Goal: Transaction & Acquisition: Purchase product/service

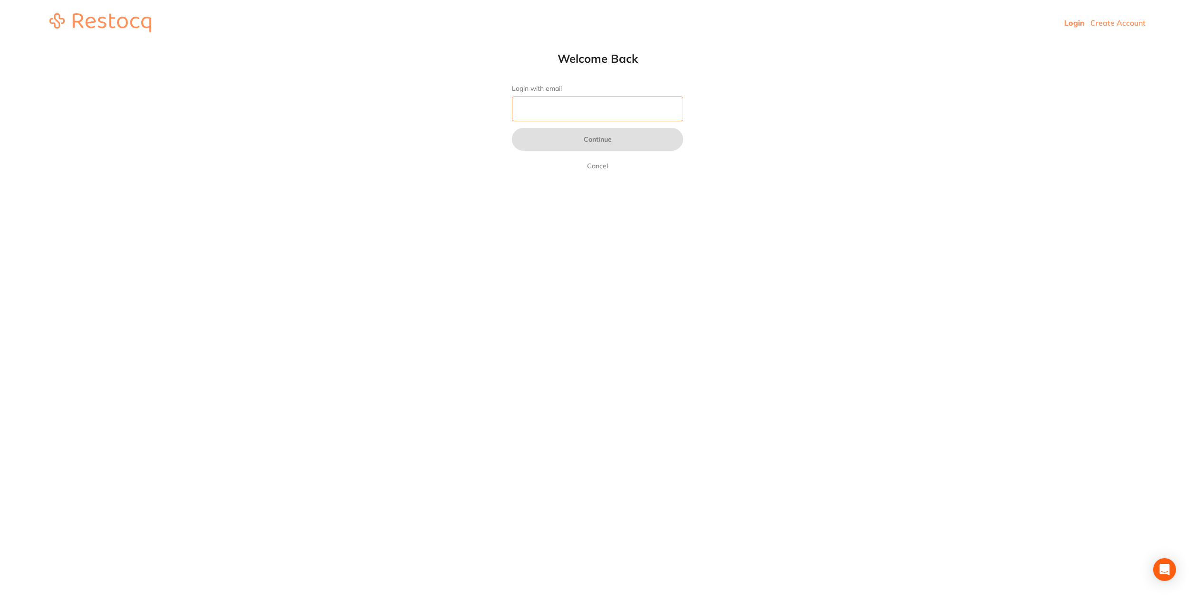
click at [599, 101] on input "Login with email" at bounding box center [597, 109] width 171 height 25
click at [543, 115] on input "Login with email" at bounding box center [597, 109] width 171 height 25
type input "[EMAIL_ADDRESS][DOMAIN_NAME]"
click at [631, 138] on button "Continue" at bounding box center [597, 139] width 171 height 23
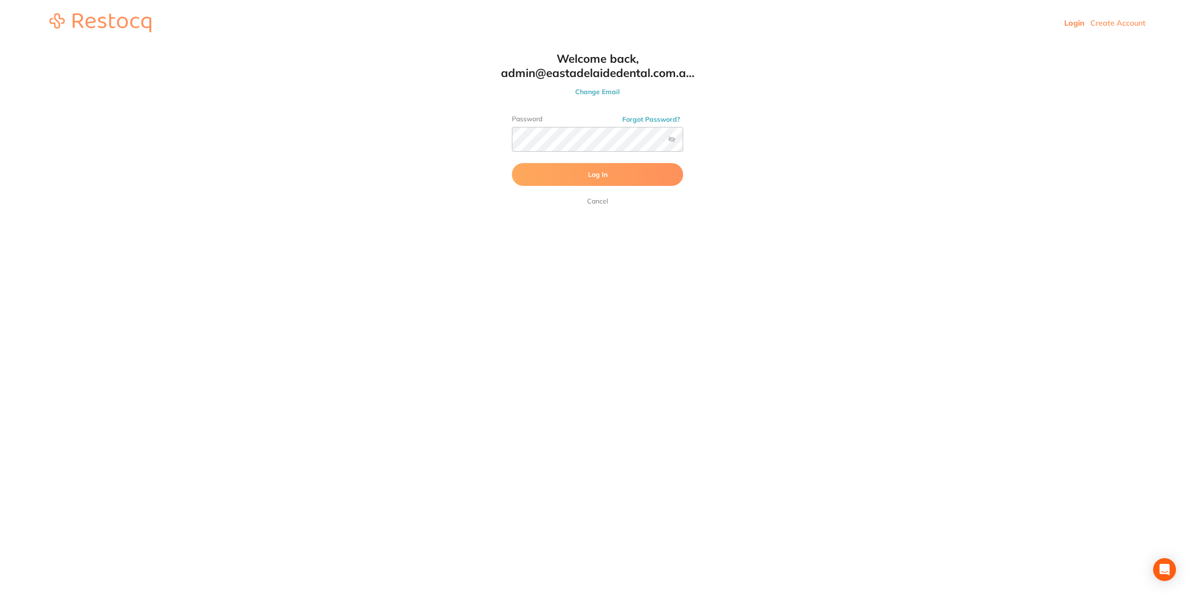
click at [606, 168] on button "Log In" at bounding box center [597, 174] width 171 height 23
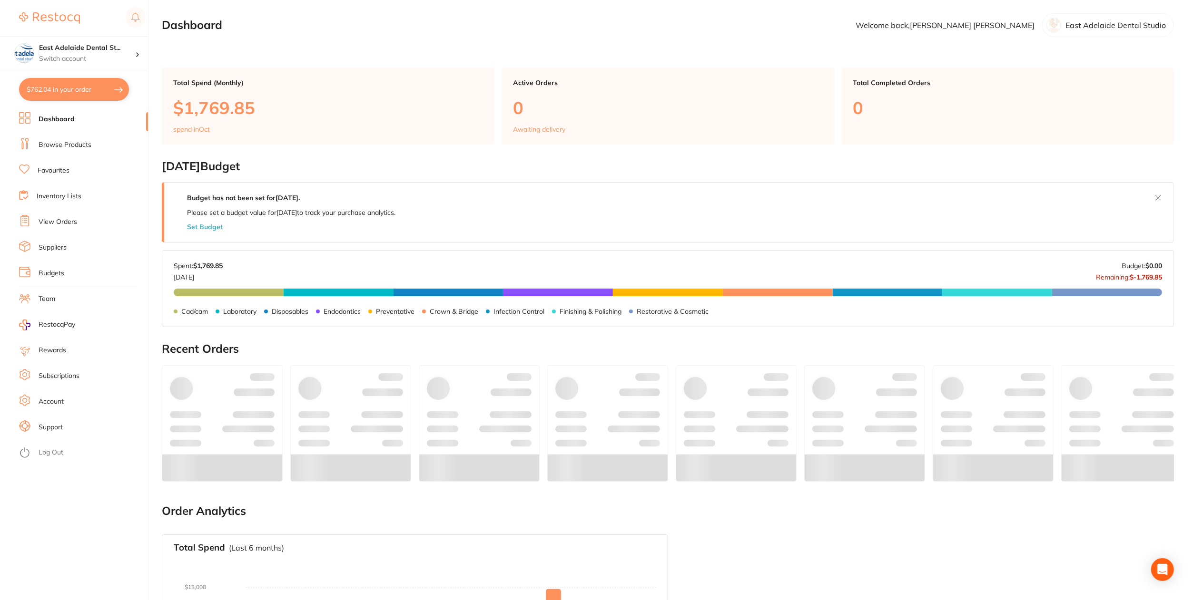
click at [113, 88] on button "$762.04 in your order" at bounding box center [74, 89] width 110 height 23
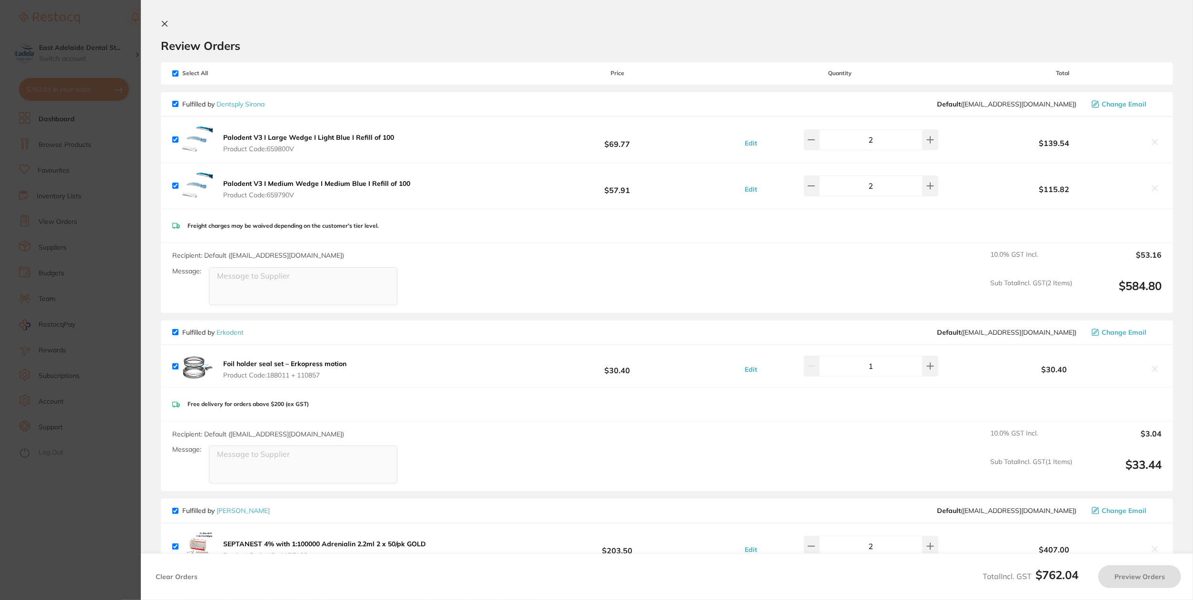
checkbox input "true"
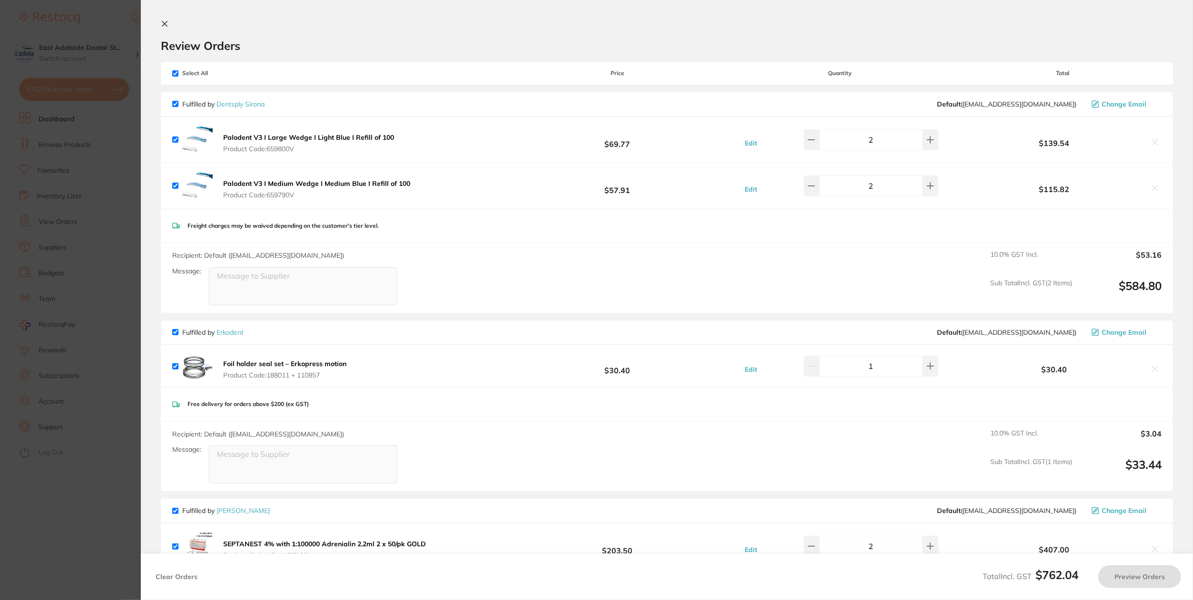
checkbox input "true"
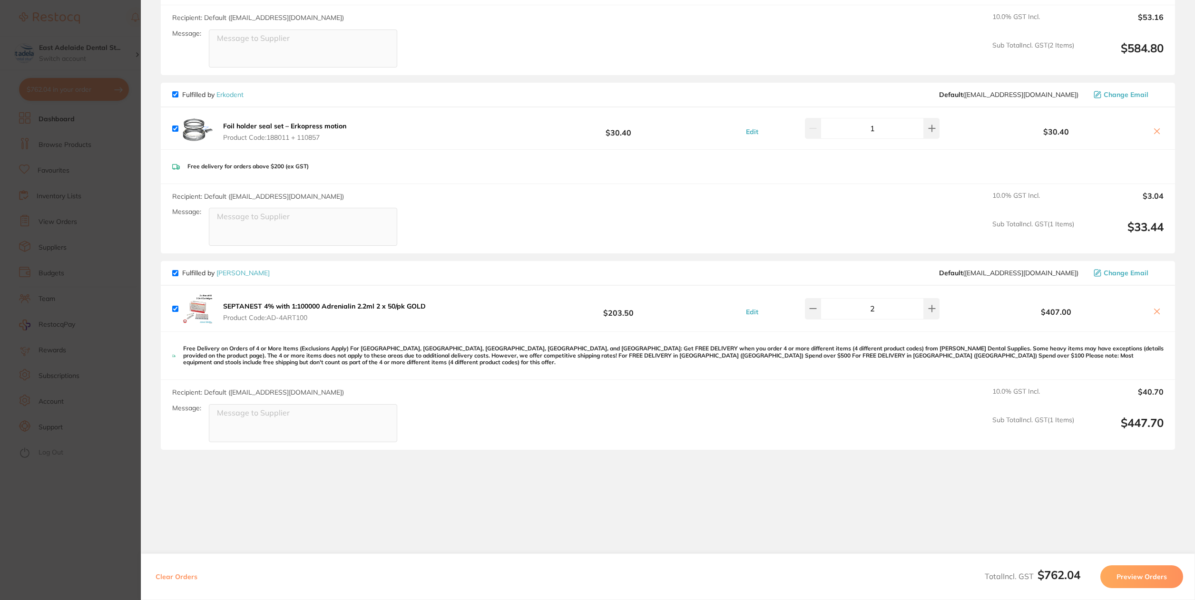
scroll to position [285, 0]
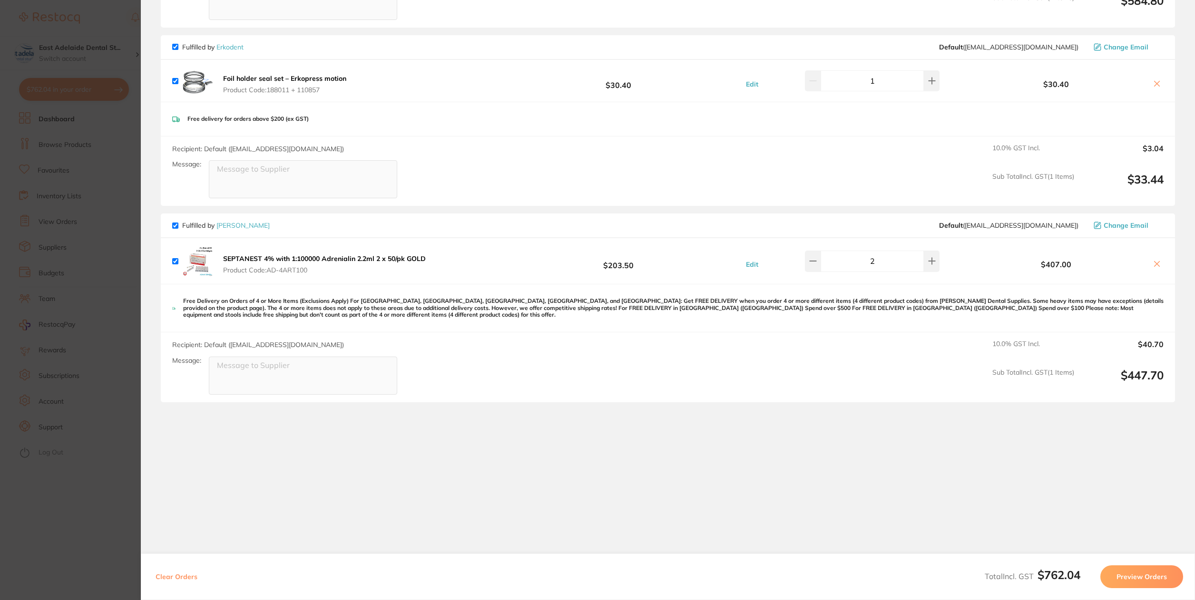
click at [36, 176] on section "Update RRP Set your pre negotiated price for this item. Item Agreed RRP (excl. …" at bounding box center [597, 300] width 1195 height 600
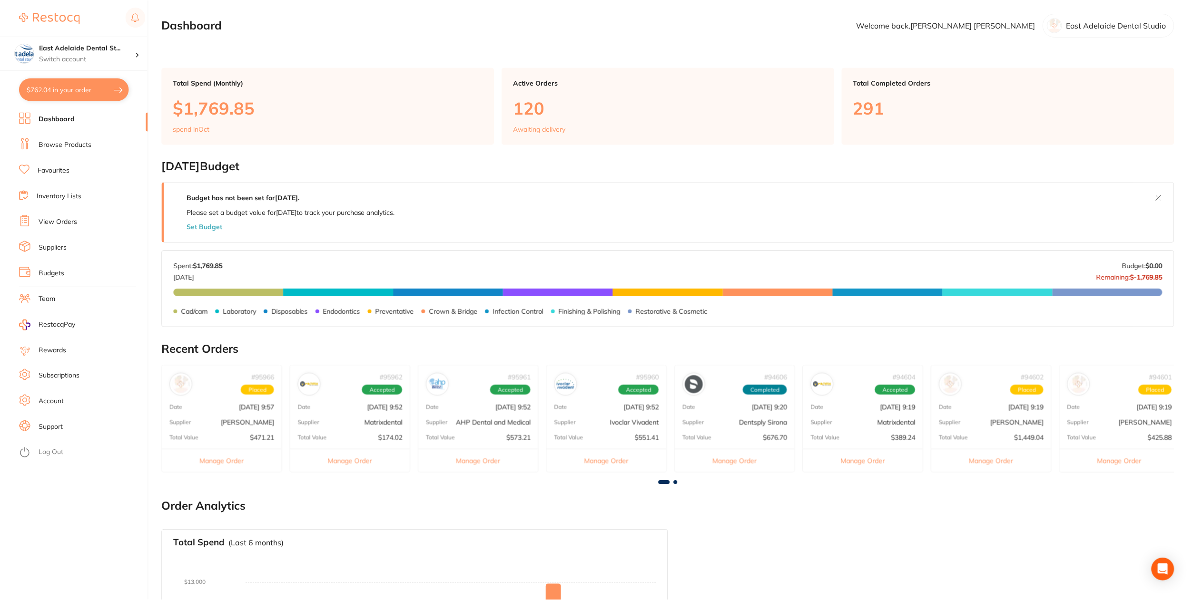
scroll to position [151, 0]
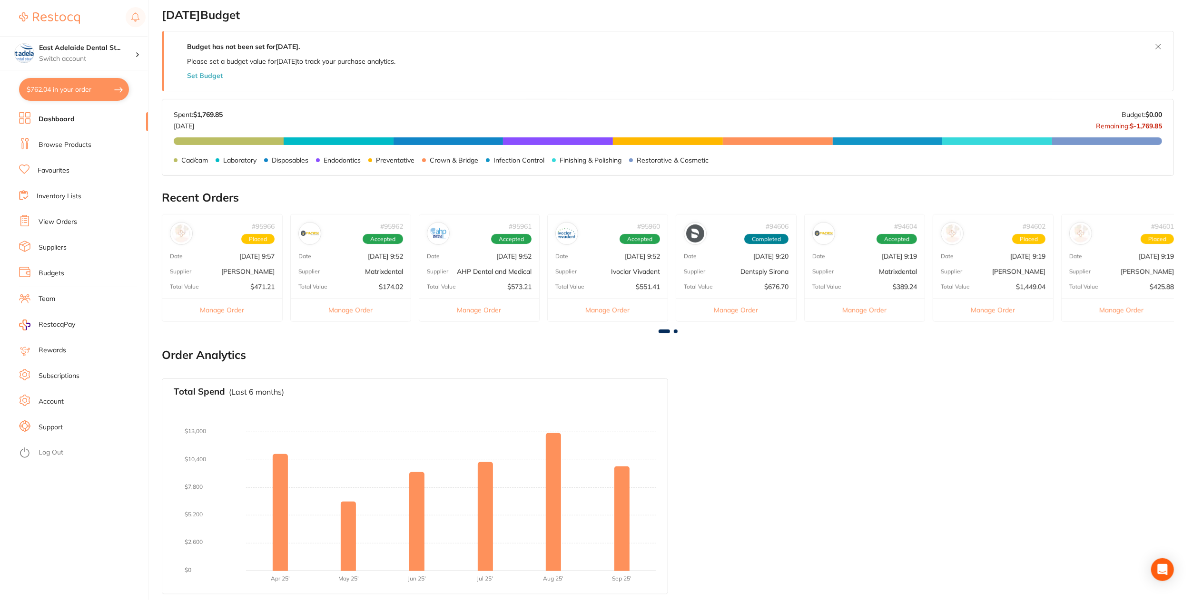
click at [69, 147] on link "Browse Products" at bounding box center [65, 145] width 53 height 10
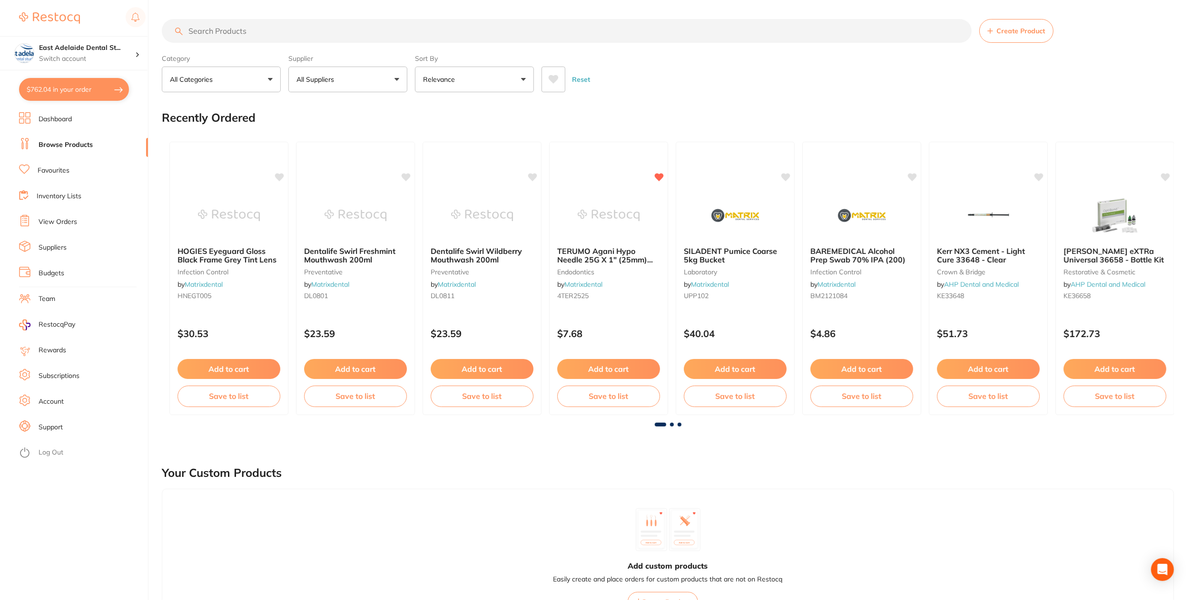
click at [363, 33] on input "search" at bounding box center [567, 31] width 810 height 24
click at [616, 284] on div "TERUMO Agani Hypo Needle 25G X 1" (25mm) Orange (100) endodontics by Matrixdent…" at bounding box center [608, 275] width 119 height 73
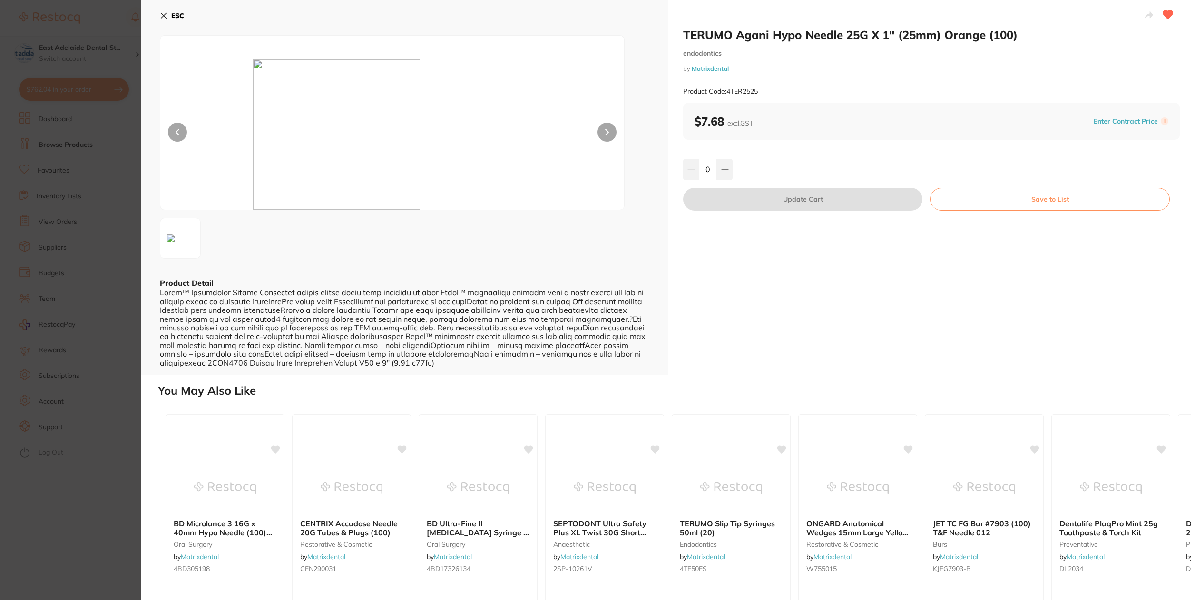
drag, startPoint x: 177, startPoint y: 14, endPoint x: 129, endPoint y: 65, distance: 69.7
click at [177, 13] on b "ESC" at bounding box center [177, 15] width 13 height 9
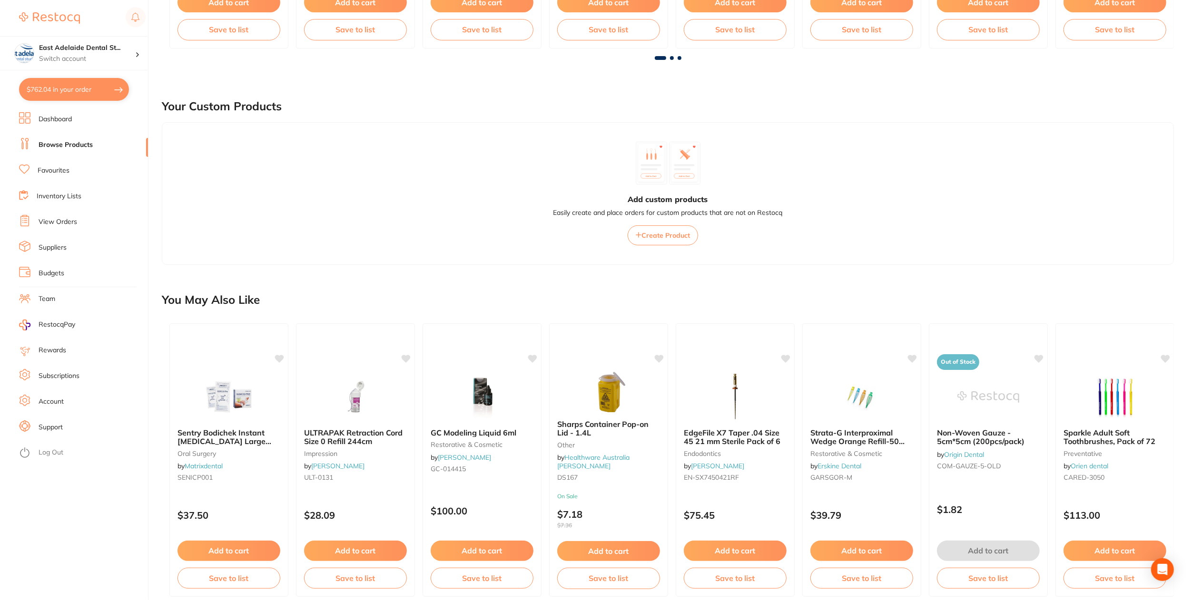
scroll to position [352, 0]
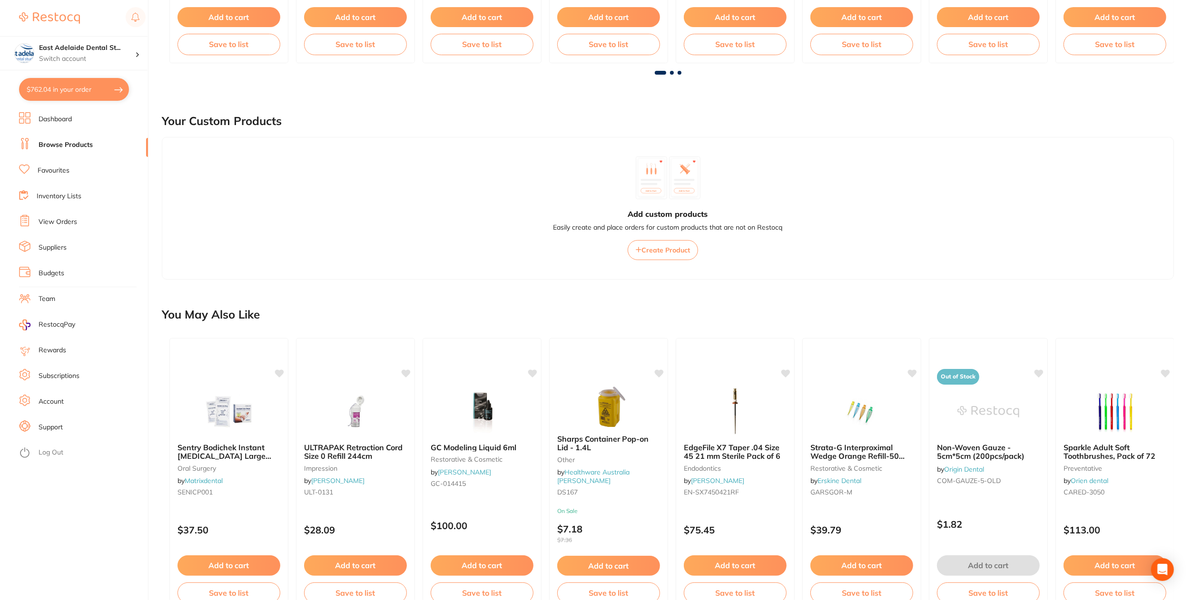
click at [69, 123] on link "Dashboard" at bounding box center [55, 120] width 33 height 10
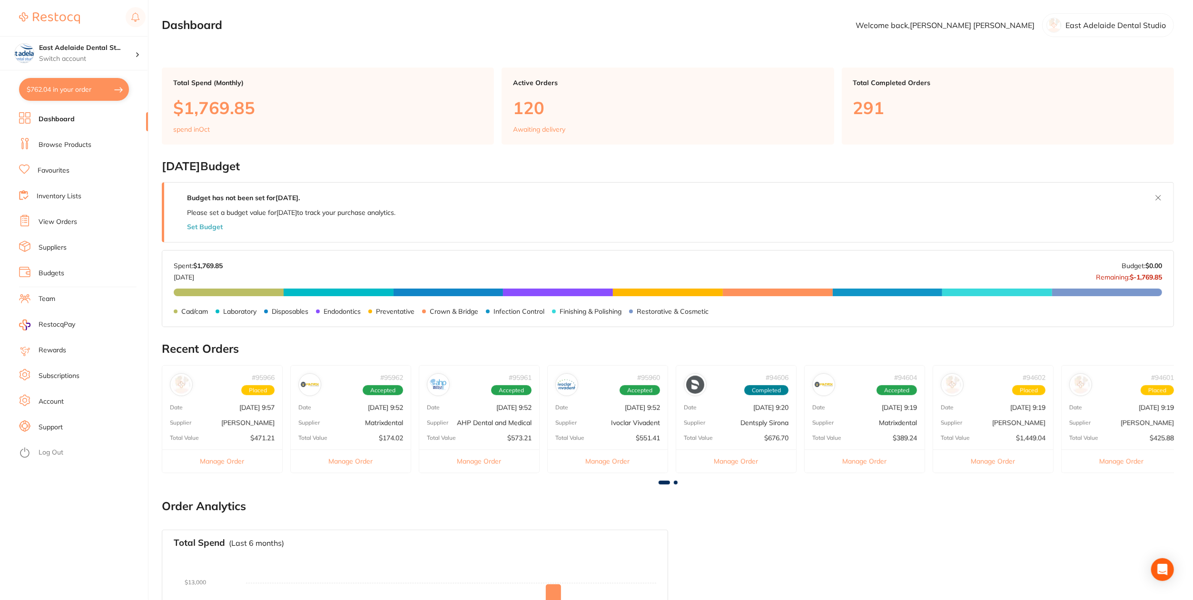
click at [361, 420] on div "Supplier Matrixdental" at bounding box center [351, 423] width 120 height 8
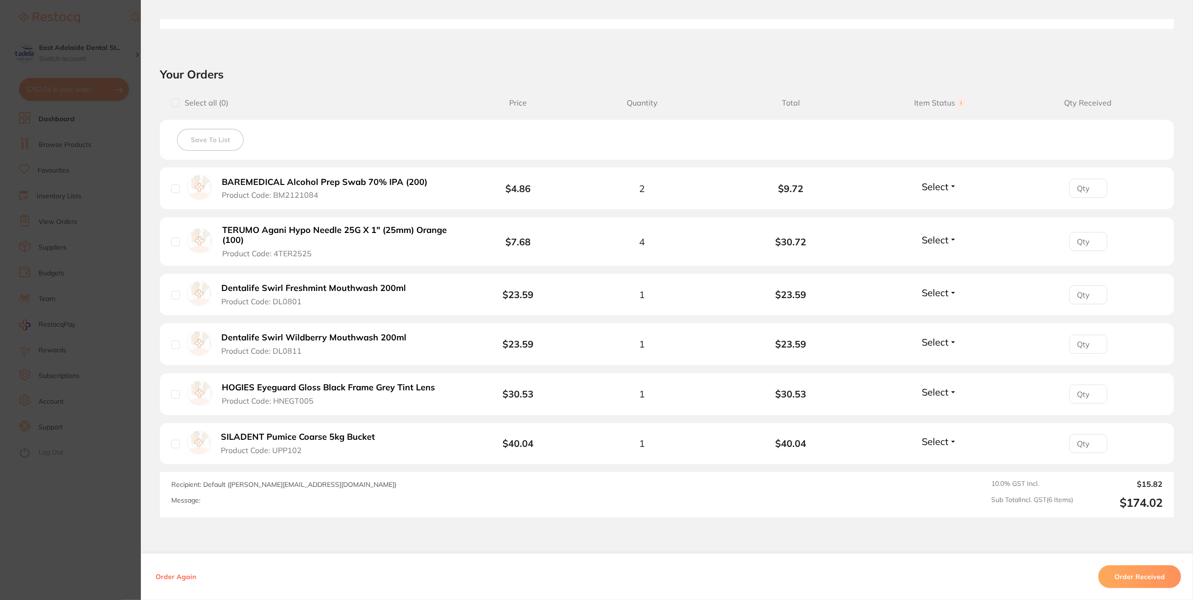
scroll to position [333, 0]
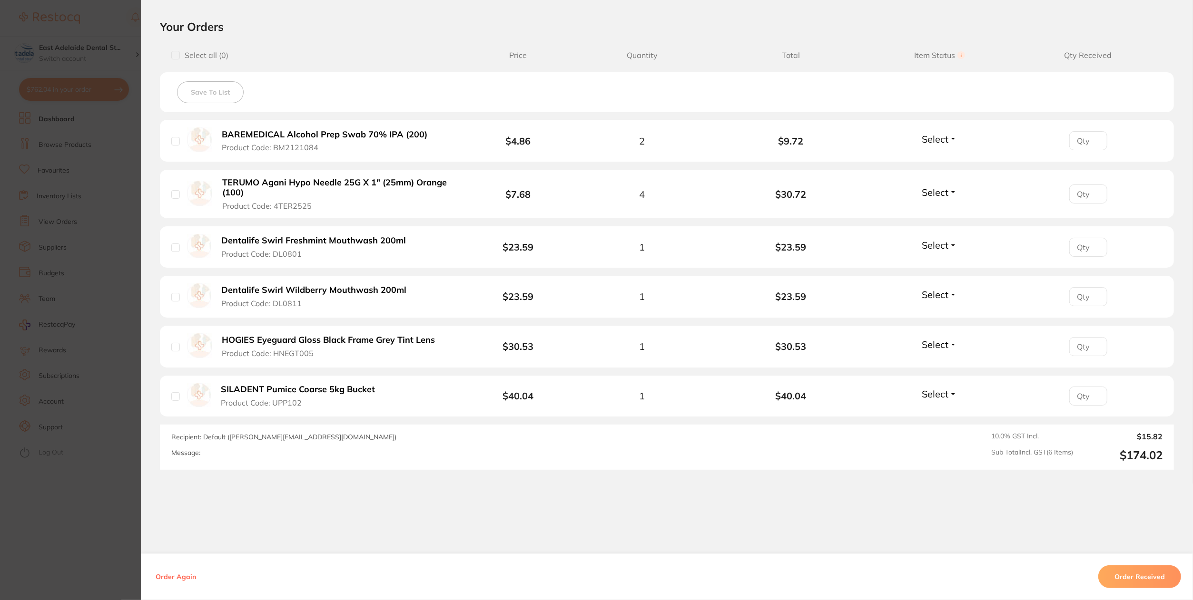
click at [75, 268] on section "Order ID: Restocq- 95962 Order Information Accepted Order Order Date [DATE] 9:5…" at bounding box center [596, 300] width 1193 height 600
